Goal: Find specific page/section: Find specific page/section

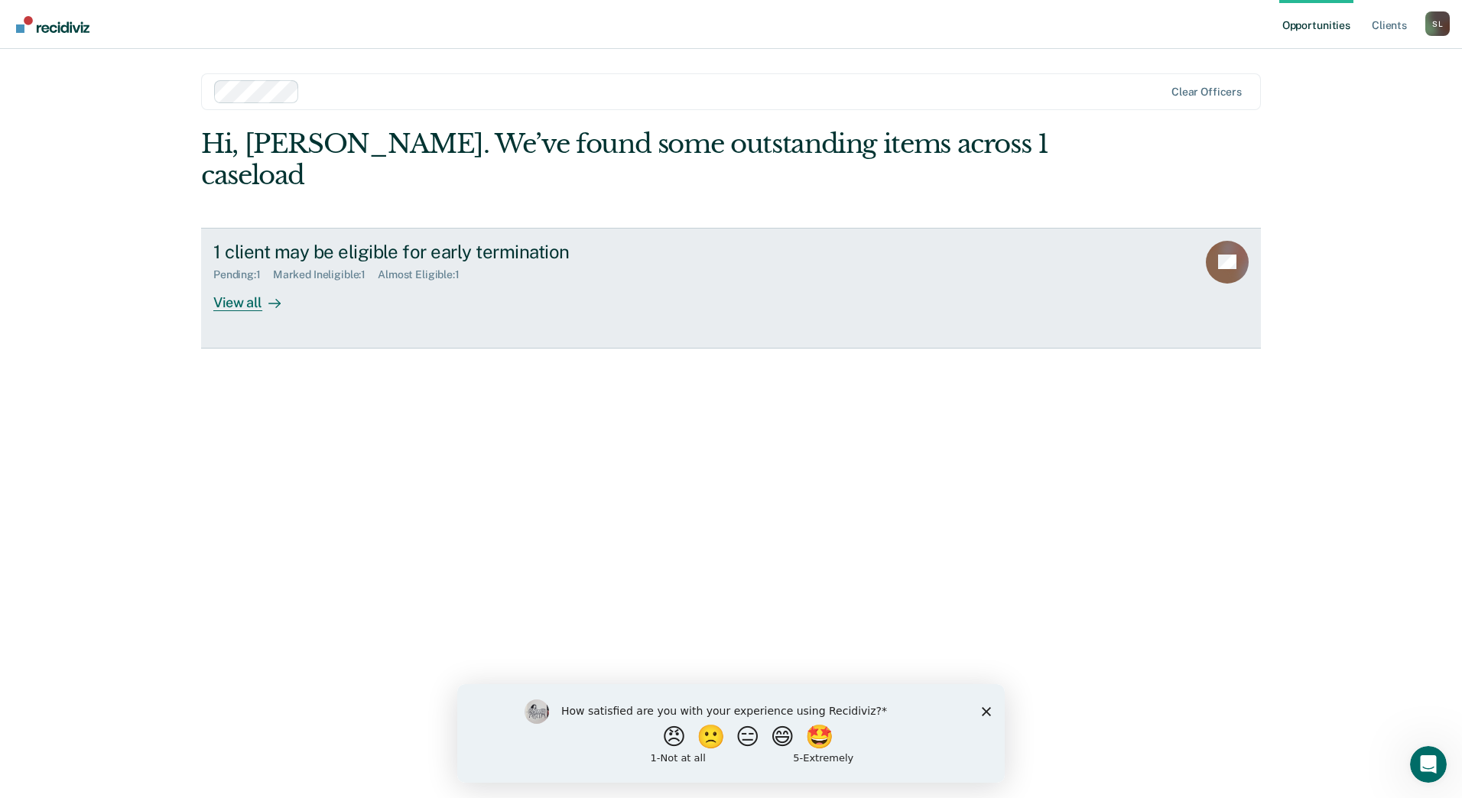
click at [250, 281] on div "View all" at bounding box center [256, 296] width 86 height 30
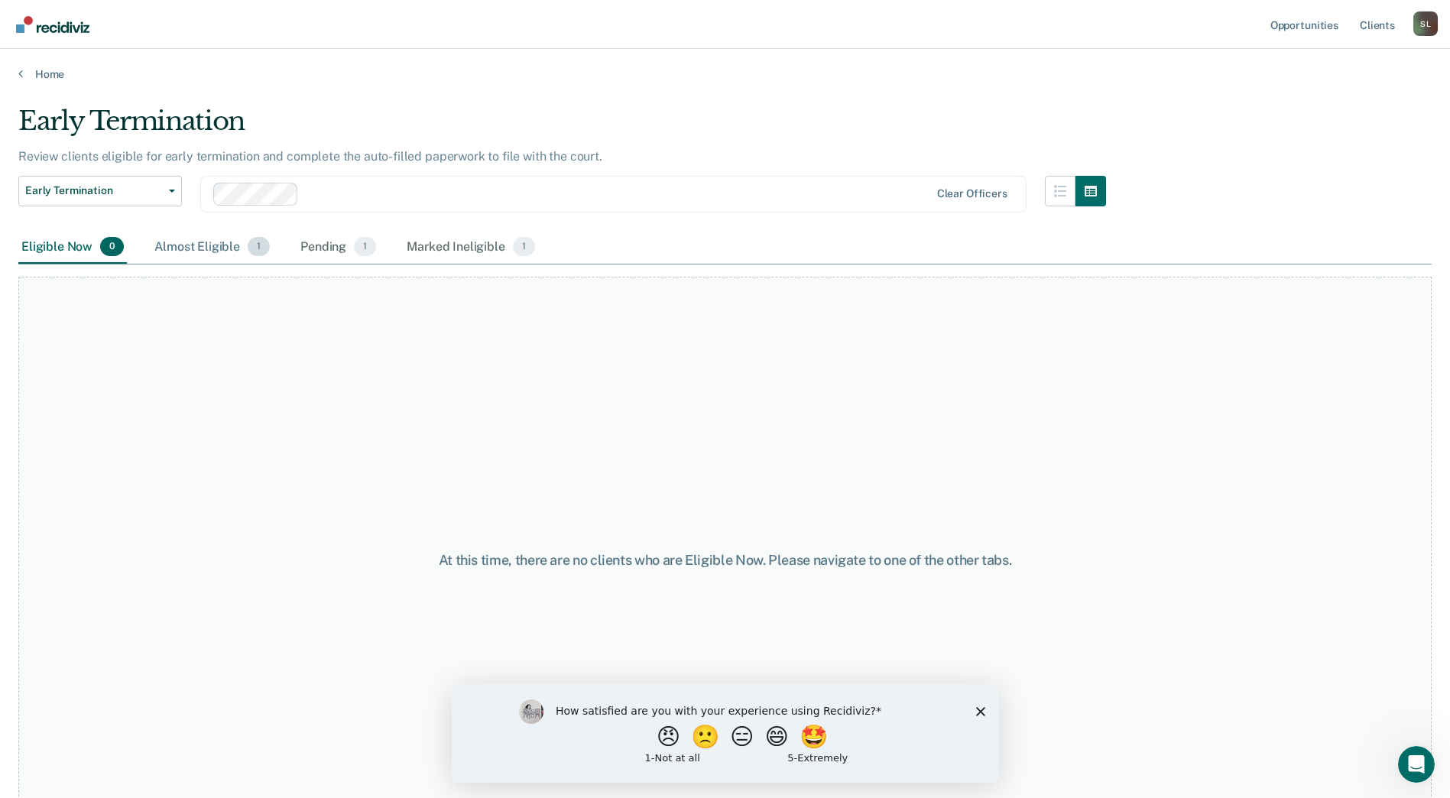
click at [198, 242] on div "Almost Eligible 1" at bounding box center [212, 248] width 122 height 34
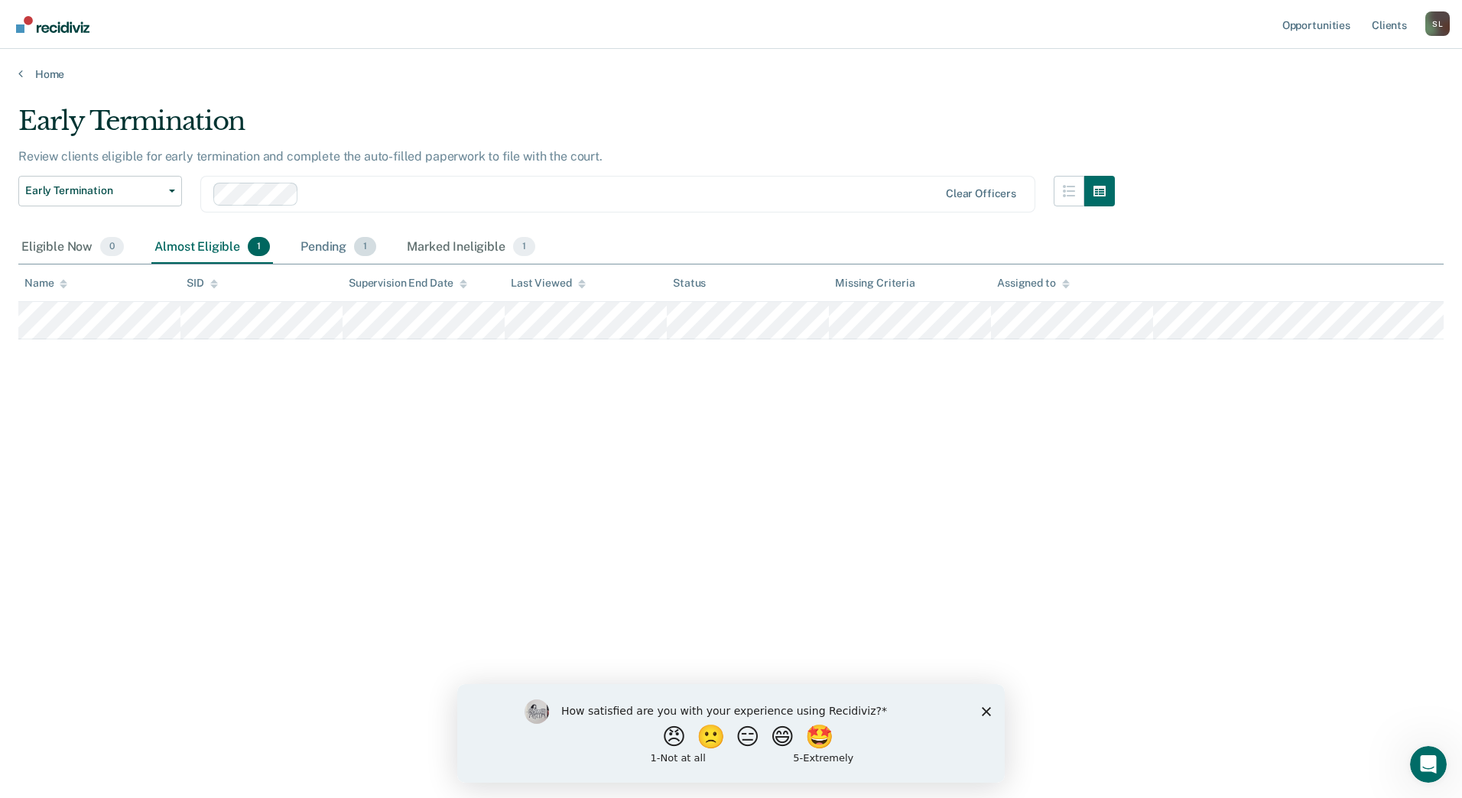
click at [325, 245] on div "Pending 1" at bounding box center [338, 248] width 82 height 34
click at [456, 243] on div "Marked Ineligible 1" at bounding box center [471, 248] width 135 height 34
click at [213, 247] on div "Almost Eligible 1" at bounding box center [212, 248] width 122 height 34
